Goal: Task Accomplishment & Management: Manage account settings

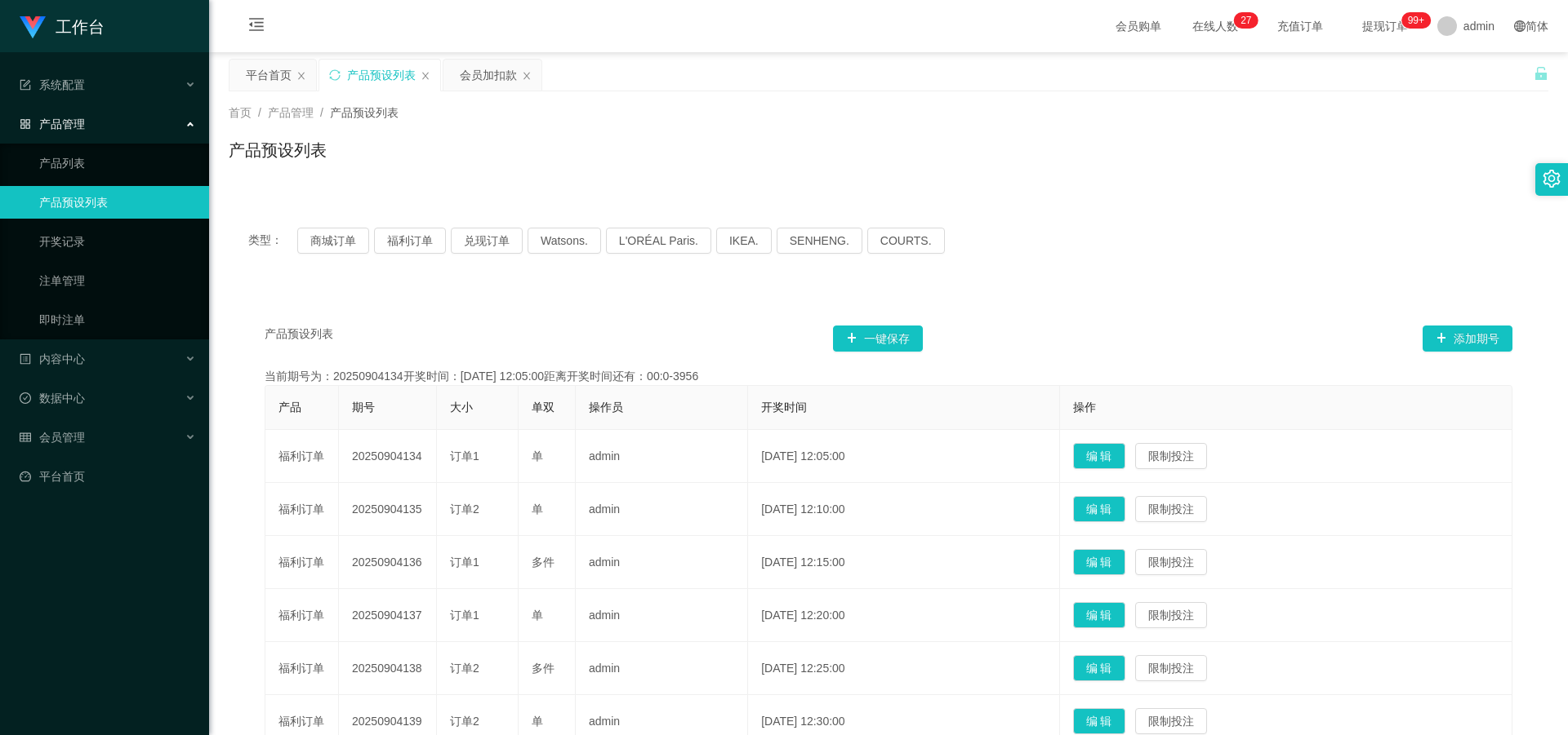
click at [383, 74] on div "产品预设列表" at bounding box center [381, 75] width 68 height 31
click at [333, 249] on button "商城订单" at bounding box center [333, 240] width 72 height 26
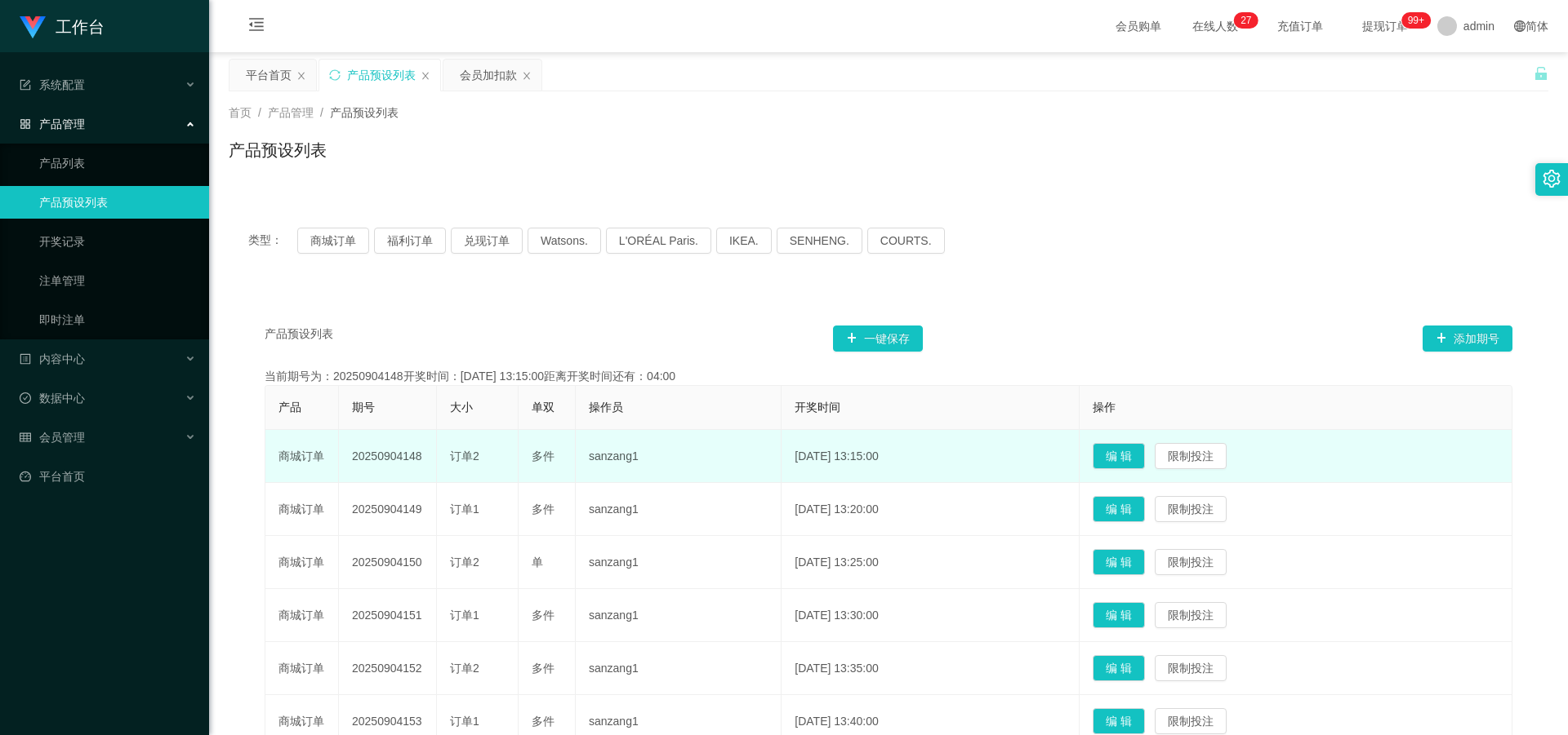
drag, startPoint x: 351, startPoint y: 457, endPoint x: 436, endPoint y: 470, distance: 86.0
click at [436, 470] on td "20250904148" at bounding box center [388, 457] width 98 height 53
copy td "20250904148"
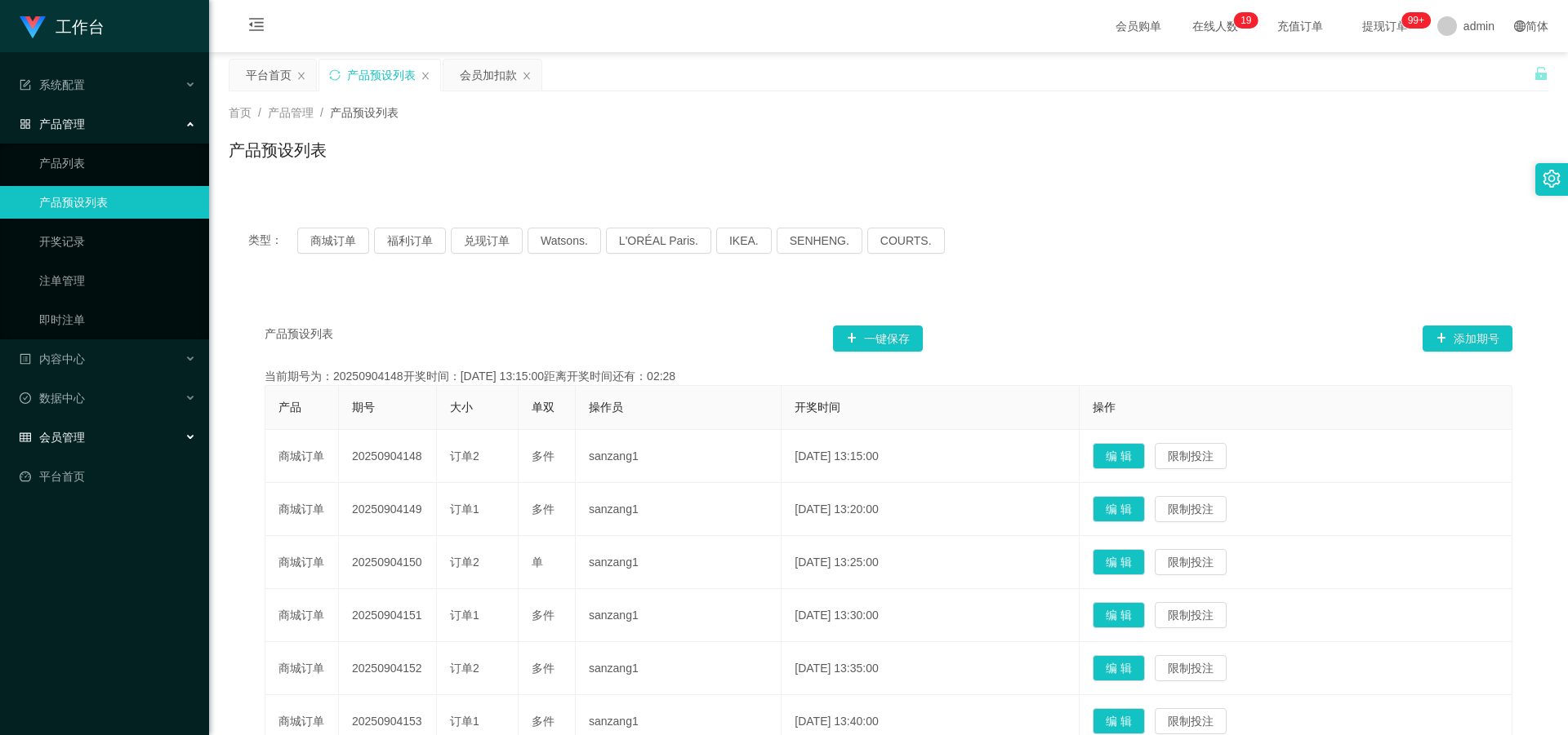
click at [94, 431] on div "会员管理" at bounding box center [104, 438] width 209 height 33
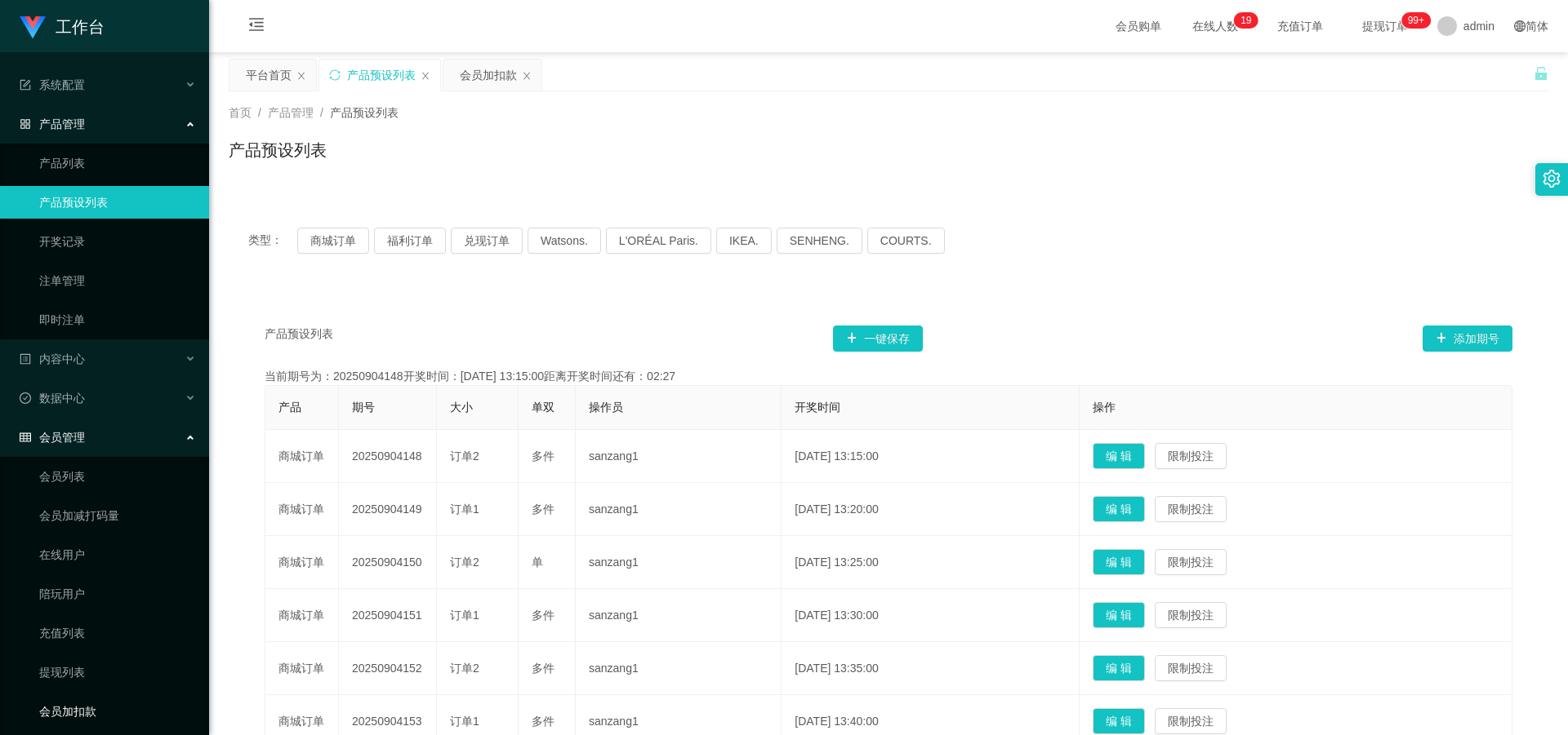
click at [87, 709] on link "会员加扣款" at bounding box center [117, 712] width 157 height 33
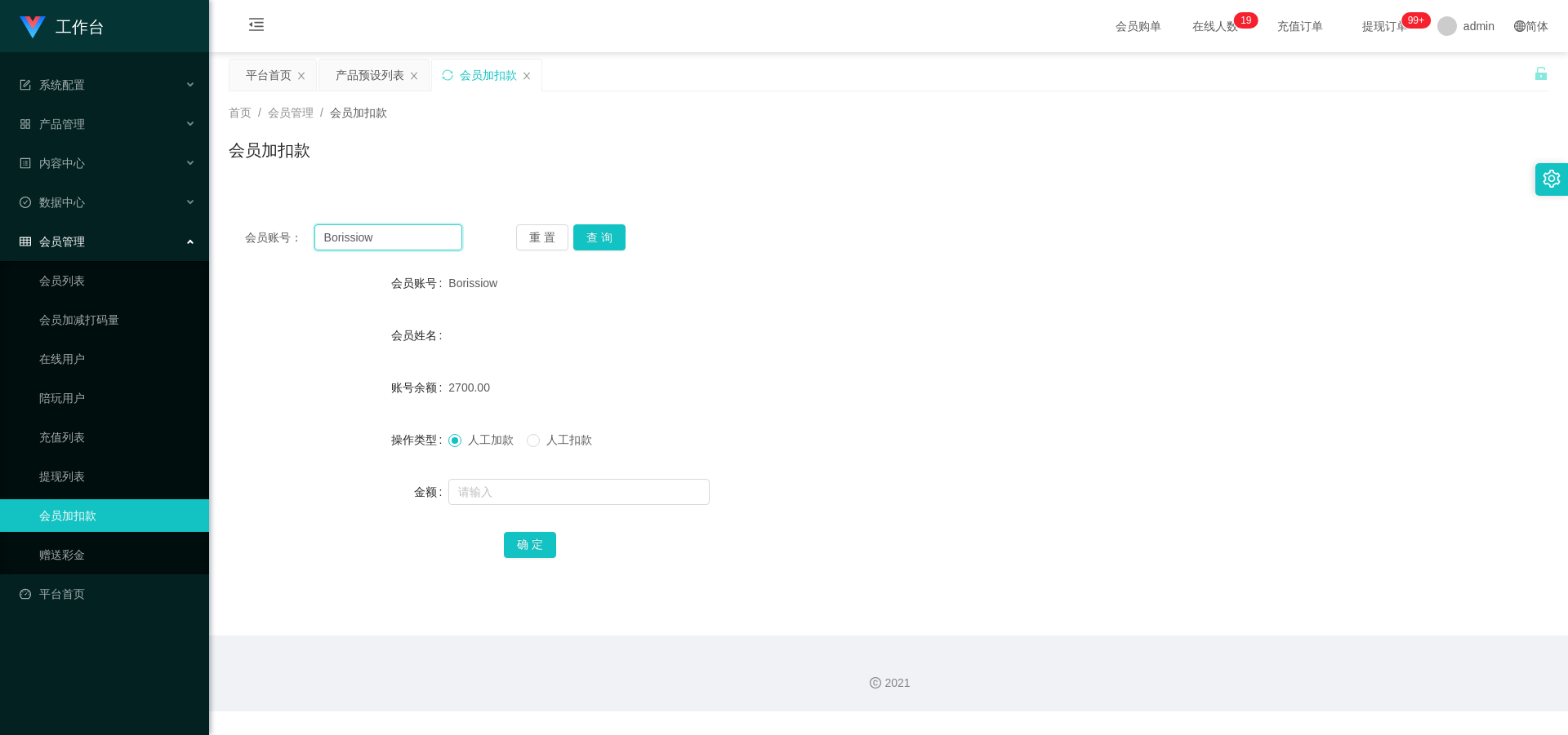
click at [405, 244] on input "Borissiow" at bounding box center [389, 238] width 148 height 26
type input "B"
paste input "97951758"
type input "97951758"
click at [616, 234] on button "查 询" at bounding box center [600, 238] width 53 height 26
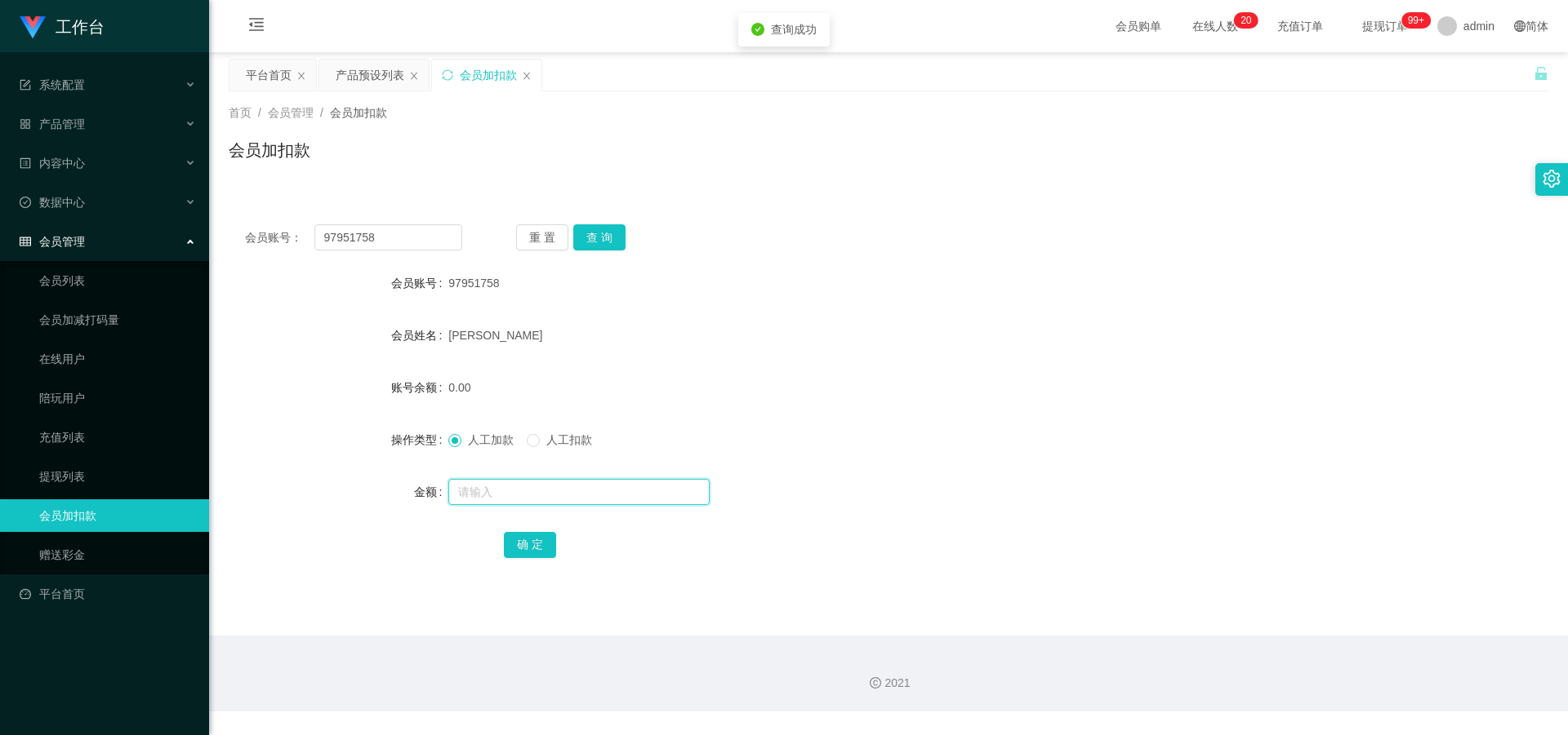
click at [603, 491] on input "text" at bounding box center [579, 492] width 261 height 26
type input "500"
click at [527, 547] on button "确 定" at bounding box center [530, 545] width 53 height 26
